Goal: Task Accomplishment & Management: Use online tool/utility

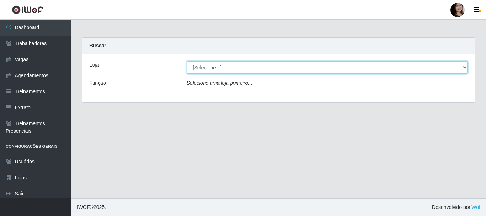
click at [462, 70] on select "[Selecione...] SuperFácil Atacado - [PERSON_NAME]" at bounding box center [327, 67] width 281 height 12
select select "399"
click at [187, 61] on select "[Selecione...] SuperFácil Atacado - [PERSON_NAME]" at bounding box center [327, 67] width 281 height 12
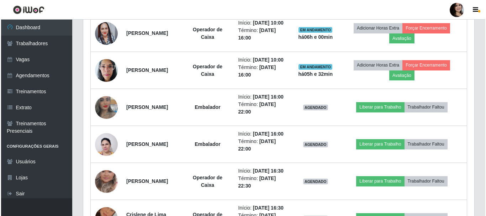
scroll to position [285, 0]
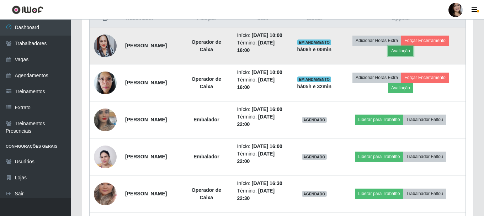
click at [413, 53] on button "Avaliação" at bounding box center [400, 51] width 25 height 10
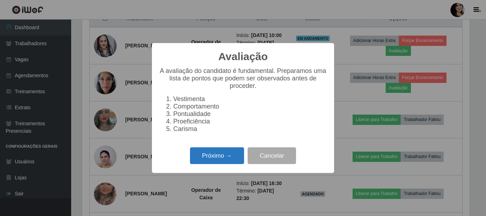
scroll to position [148, 387]
click at [222, 161] on button "Próximo →" at bounding box center [217, 155] width 54 height 17
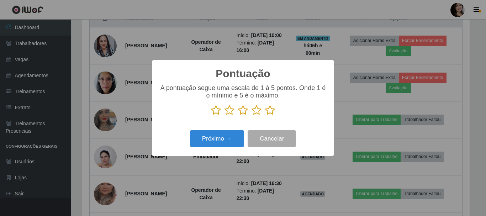
scroll to position [355520, 355280]
click at [270, 108] on icon at bounding box center [270, 110] width 10 height 11
click at [265, 116] on input "radio" at bounding box center [265, 116] width 0 height 0
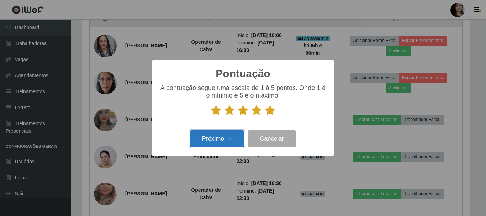
click at [221, 139] on button "Próximo →" at bounding box center [217, 138] width 54 height 17
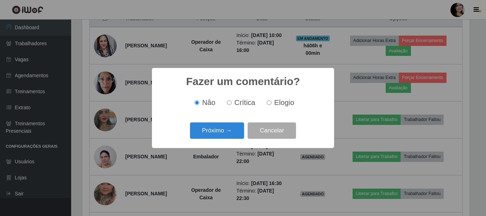
drag, startPoint x: 279, startPoint y: 103, endPoint x: 264, endPoint y: 118, distance: 21.4
click at [277, 104] on span "Elogio" at bounding box center [284, 103] width 20 height 8
click at [237, 131] on button "Próximo →" at bounding box center [217, 130] width 54 height 17
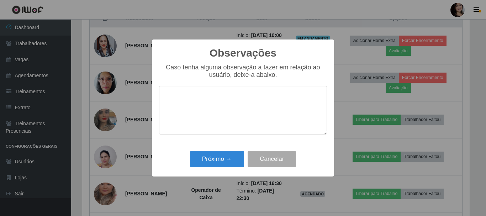
click at [235, 105] on textarea at bounding box center [243, 110] width 168 height 49
type textarea "pontual"
click at [232, 156] on button "Próximo →" at bounding box center [217, 159] width 54 height 17
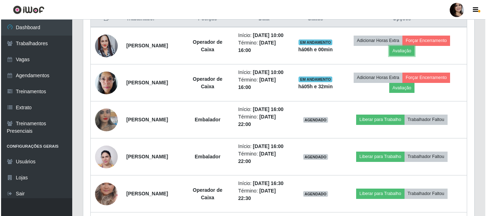
scroll to position [148, 391]
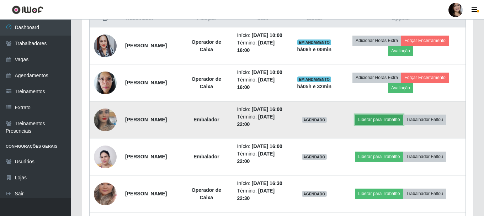
click at [376, 124] on button "Liberar para Trabalho" at bounding box center [379, 120] width 48 height 10
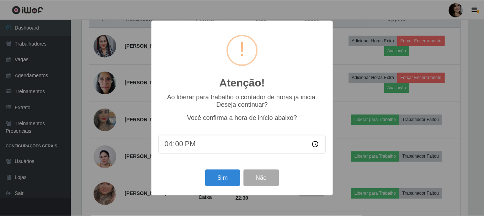
scroll to position [148, 387]
click at [231, 178] on button "Sim" at bounding box center [223, 178] width 34 height 17
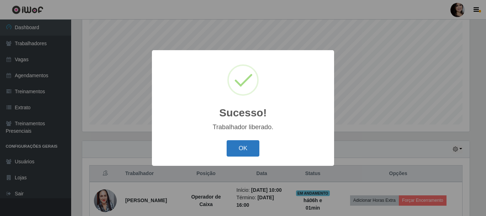
click at [248, 144] on button "OK" at bounding box center [243, 148] width 33 height 17
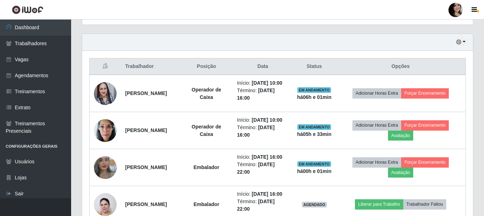
scroll to position [308, 0]
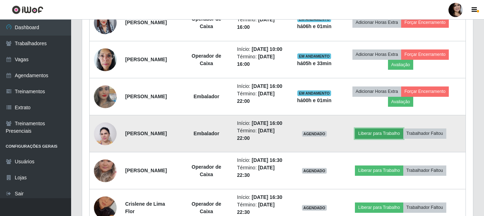
click at [376, 138] on button "Liberar para Trabalho" at bounding box center [379, 133] width 48 height 10
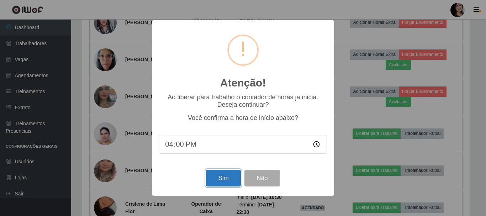
click at [235, 183] on button "Sim" at bounding box center [223, 178] width 34 height 17
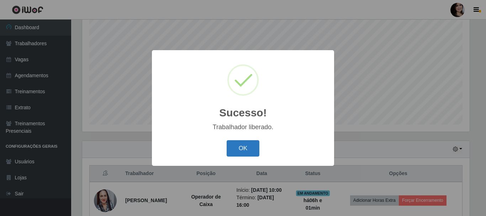
drag, startPoint x: 238, startPoint y: 146, endPoint x: 250, endPoint y: 147, distance: 12.1
click at [238, 146] on button "OK" at bounding box center [243, 148] width 33 height 17
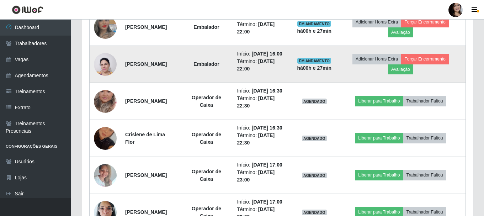
scroll to position [414, 0]
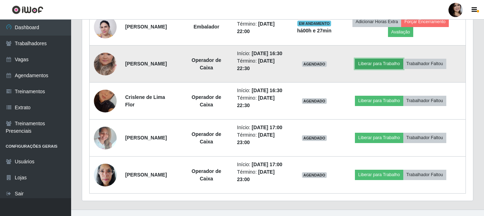
click at [391, 69] on button "Liberar para Trabalho" at bounding box center [379, 64] width 48 height 10
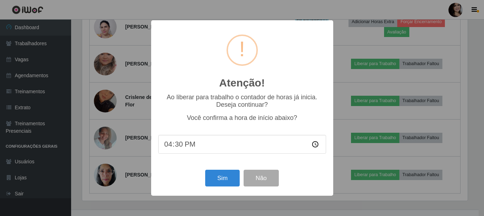
scroll to position [148, 387]
click at [227, 182] on button "Sim" at bounding box center [223, 178] width 34 height 17
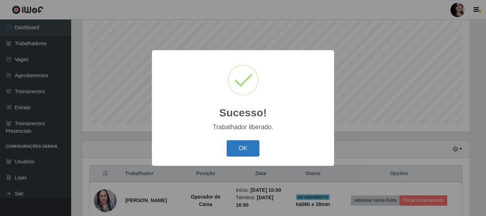
click at [244, 145] on button "OK" at bounding box center [243, 148] width 33 height 17
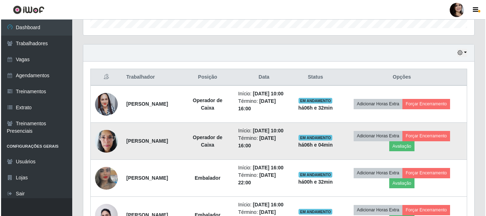
scroll to position [237, 0]
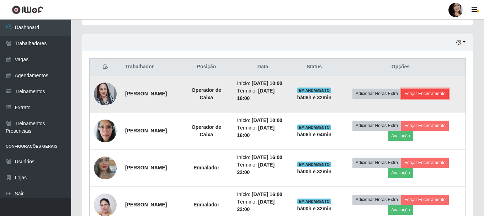
click at [427, 97] on button "Forçar Encerramento" at bounding box center [425, 94] width 48 height 10
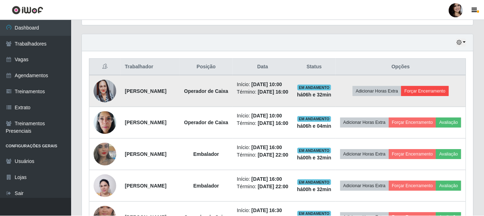
scroll to position [148, 387]
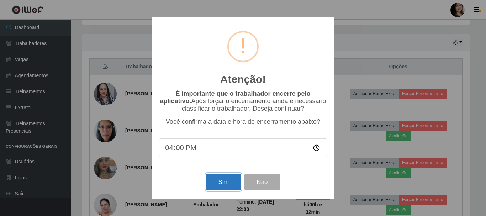
click at [217, 184] on button "Sim" at bounding box center [223, 182] width 34 height 17
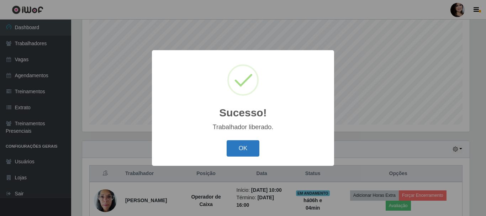
click at [245, 148] on button "OK" at bounding box center [243, 148] width 33 height 17
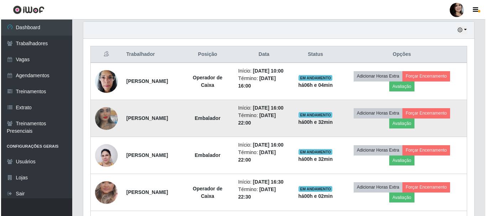
scroll to position [237, 0]
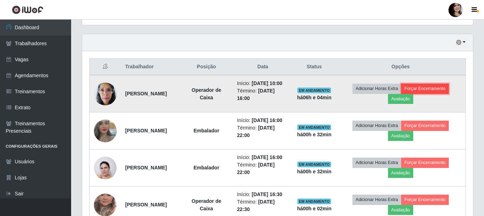
click at [430, 92] on button "Forçar Encerramento" at bounding box center [425, 89] width 48 height 10
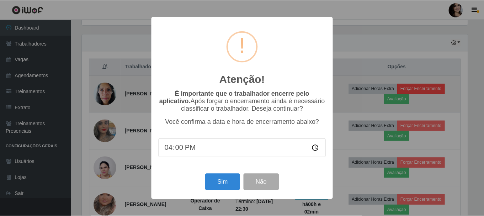
scroll to position [148, 387]
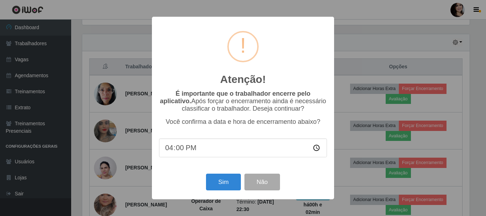
click at [180, 150] on input "16:00" at bounding box center [243, 147] width 168 height 19
type input "16:32"
click at [226, 184] on button "Sim" at bounding box center [223, 182] width 34 height 17
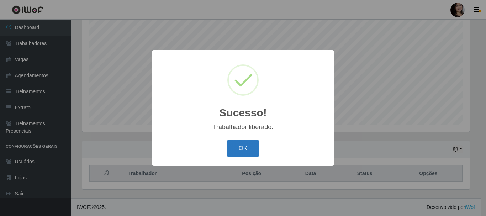
click at [232, 148] on button "OK" at bounding box center [243, 148] width 33 height 17
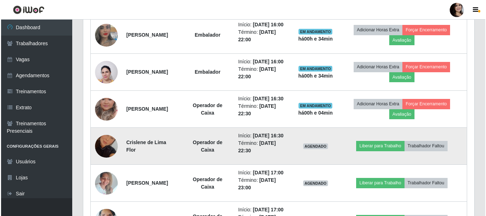
scroll to position [308, 0]
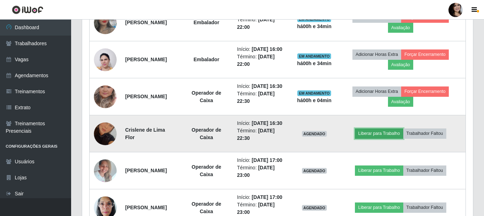
click at [383, 138] on button "Liberar para Trabalho" at bounding box center [379, 133] width 48 height 10
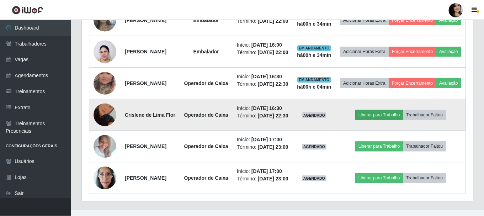
scroll to position [148, 387]
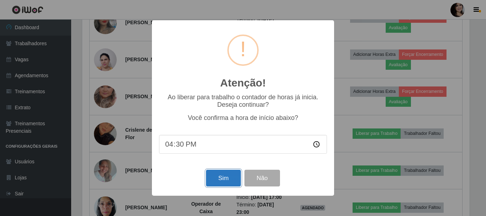
click at [228, 182] on button "Sim" at bounding box center [223, 178] width 34 height 17
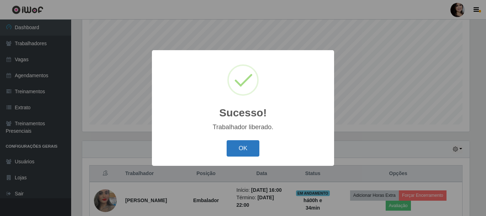
click at [239, 151] on button "OK" at bounding box center [243, 148] width 33 height 17
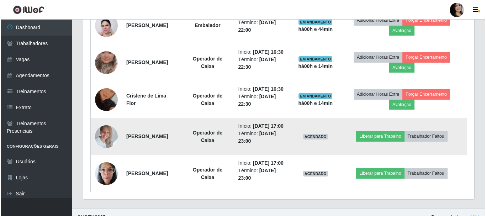
scroll to position [379, 0]
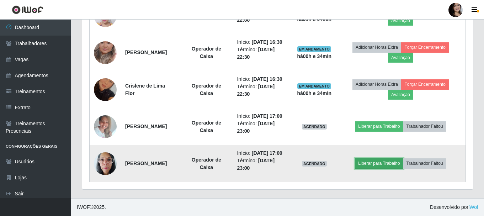
click at [381, 168] on button "Liberar para Trabalho" at bounding box center [379, 163] width 48 height 10
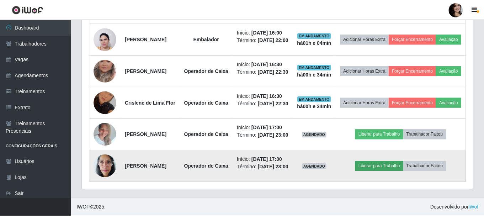
scroll to position [148, 387]
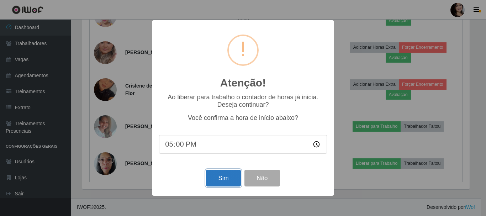
click at [218, 185] on button "Sim" at bounding box center [223, 178] width 34 height 17
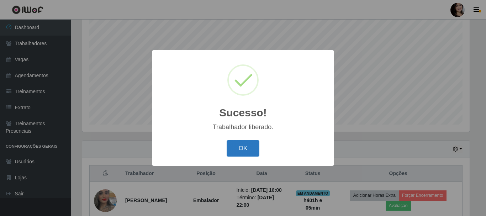
click at [238, 153] on button "OK" at bounding box center [243, 148] width 33 height 17
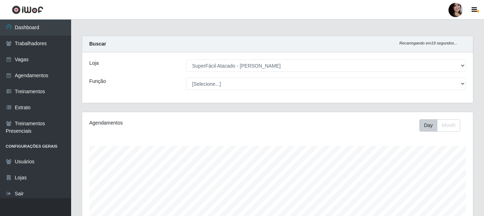
scroll to position [0, 0]
